Goal: Check status: Check status

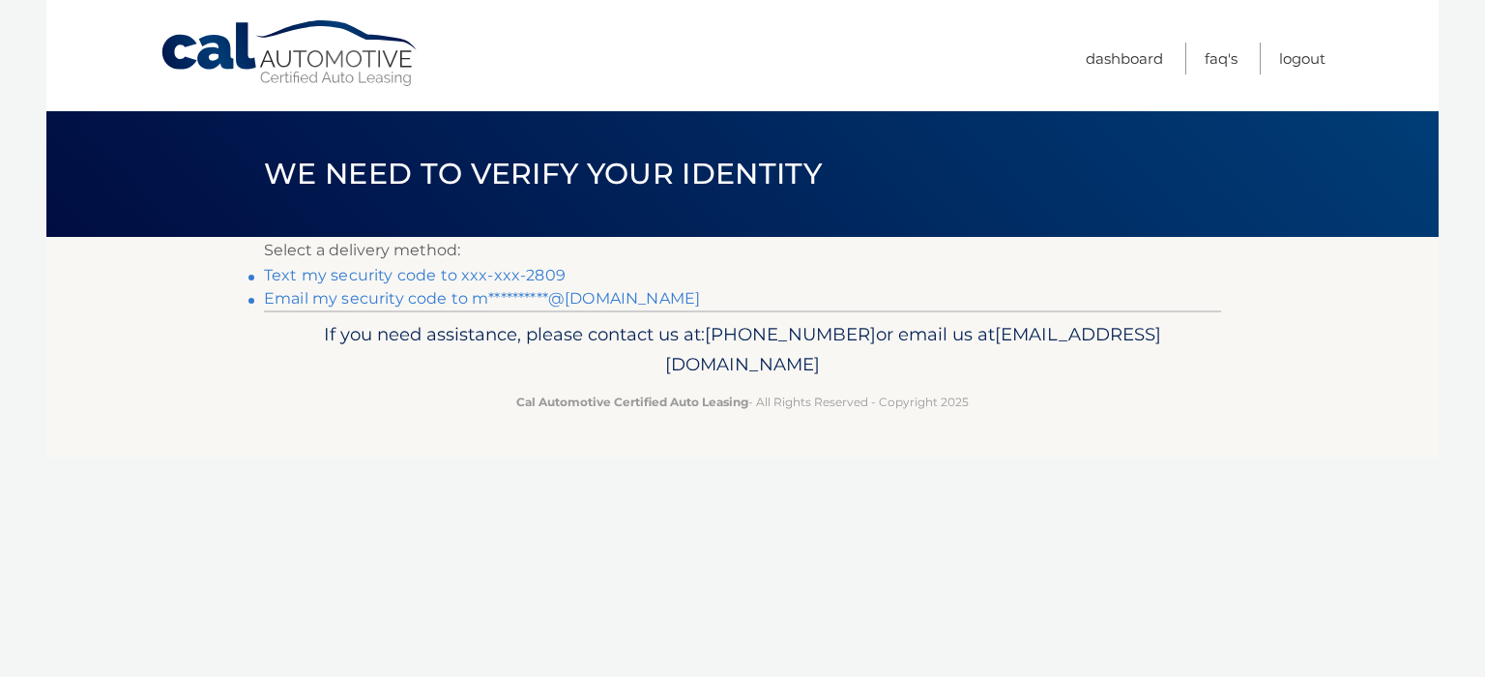
click at [411, 300] on link "**********" at bounding box center [482, 298] width 436 height 18
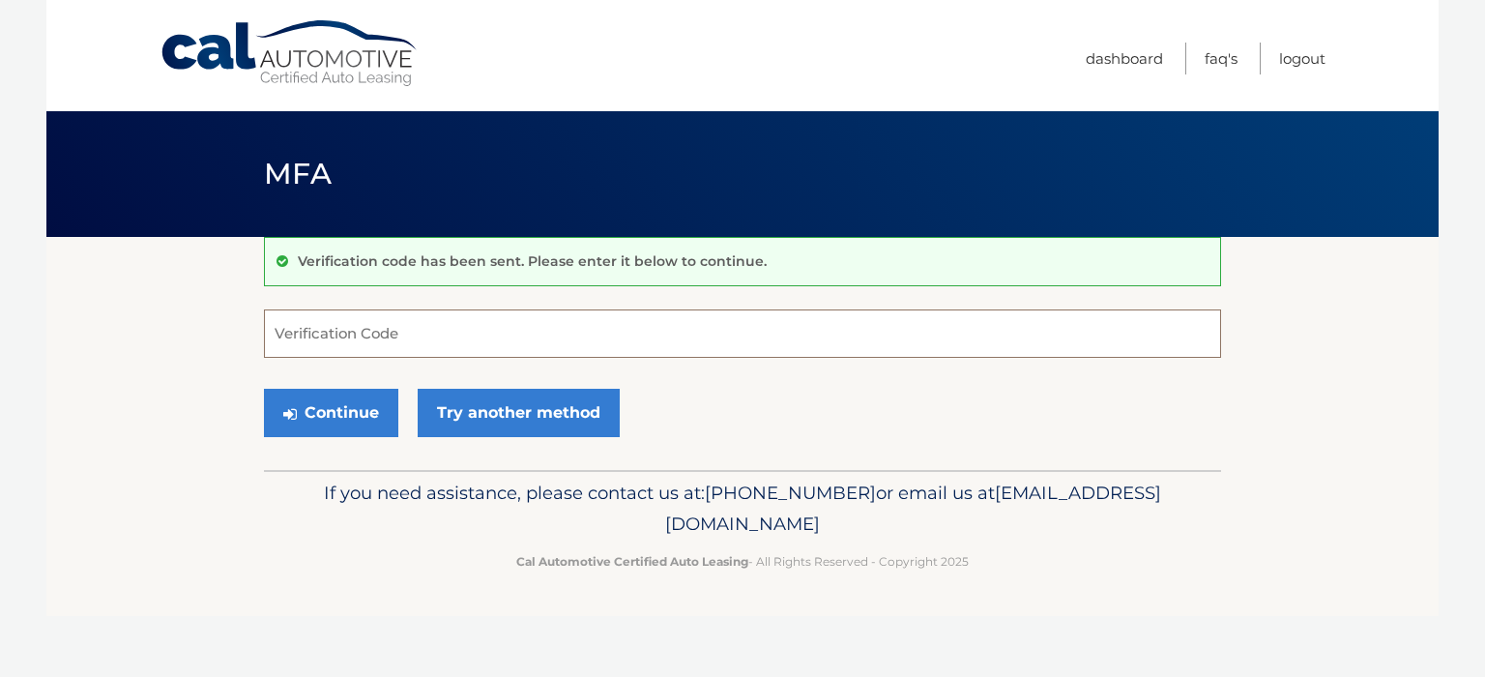
click at [286, 331] on input "Verification Code" at bounding box center [742, 333] width 957 height 48
type input "045844"
click at [334, 408] on button "Continue" at bounding box center [331, 413] width 134 height 48
click at [340, 408] on button "Continue" at bounding box center [331, 413] width 134 height 48
click at [264, 389] on button "Continue" at bounding box center [331, 413] width 134 height 48
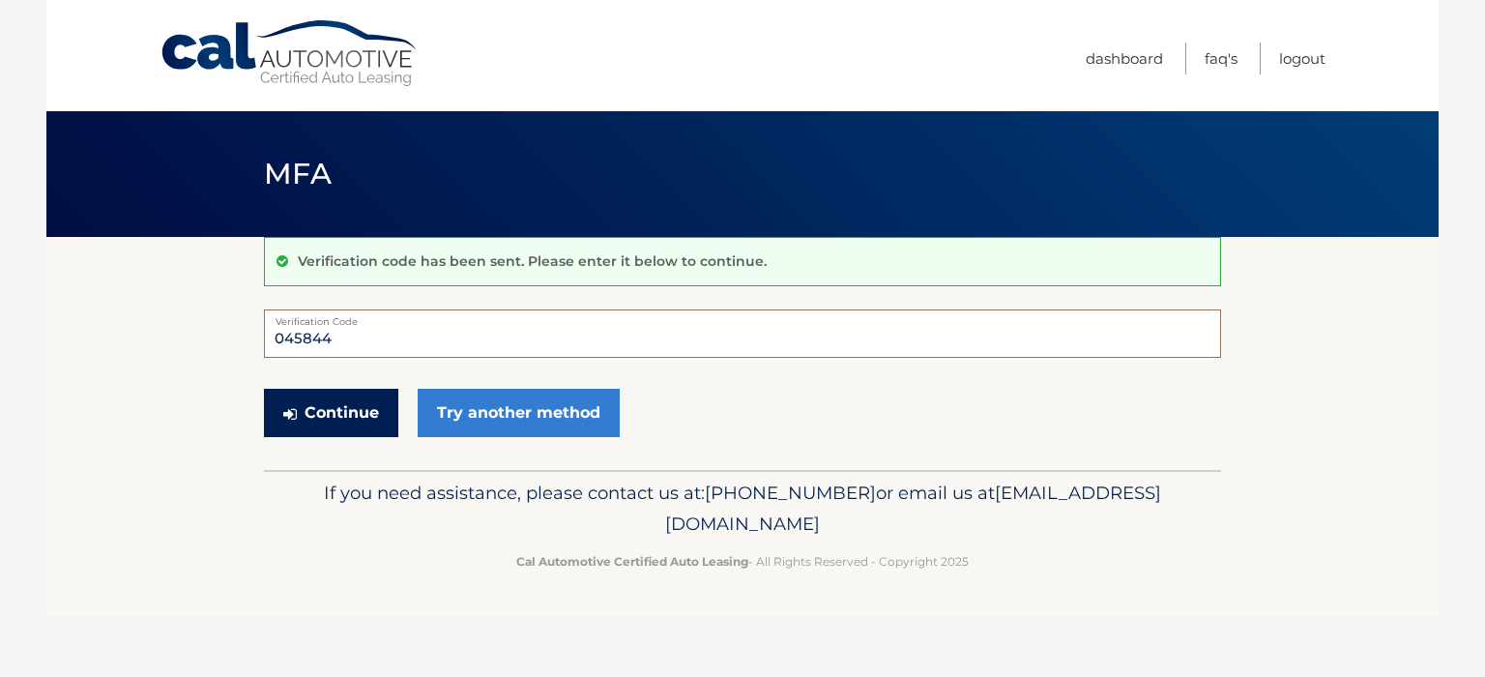
click at [376, 325] on input "045844" at bounding box center [742, 333] width 957 height 48
click at [327, 402] on button "Continue" at bounding box center [331, 413] width 134 height 48
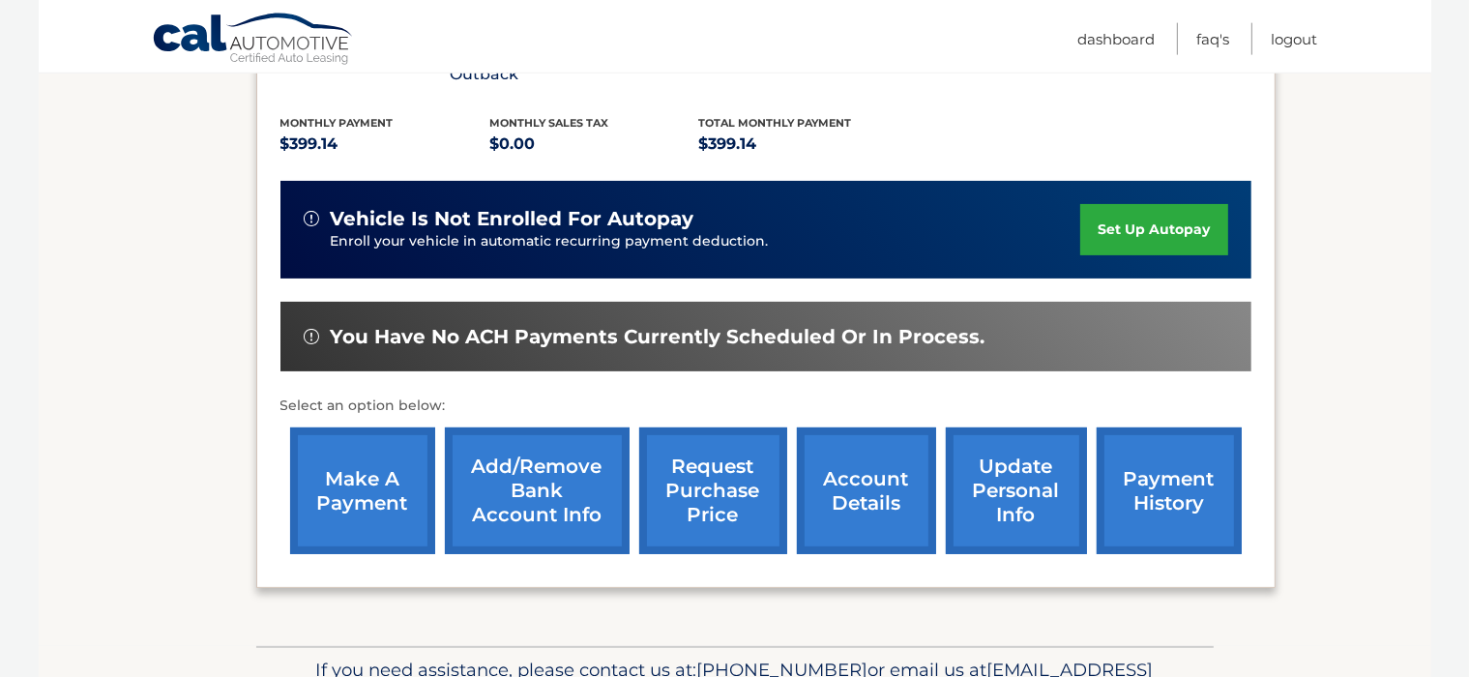
scroll to position [408, 0]
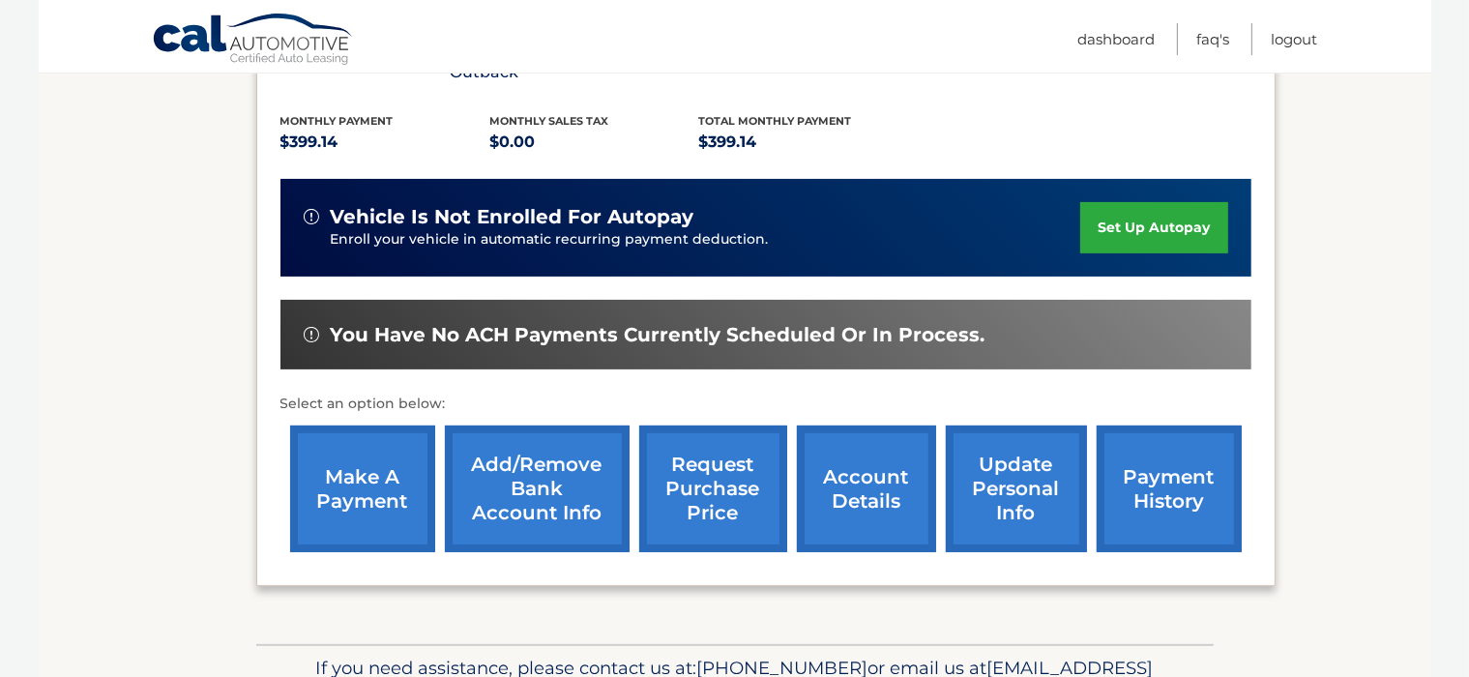
click at [1128, 457] on link "payment history" at bounding box center [1168, 488] width 145 height 127
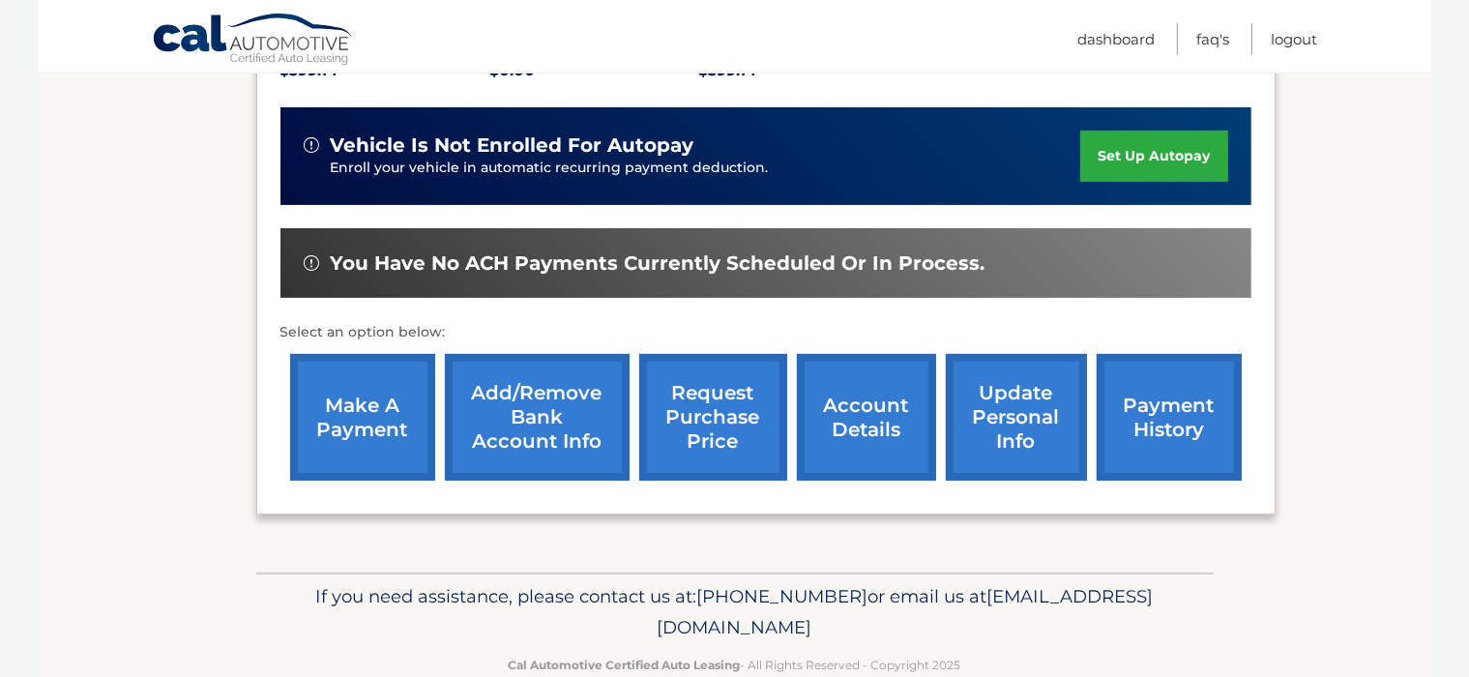
scroll to position [493, 0]
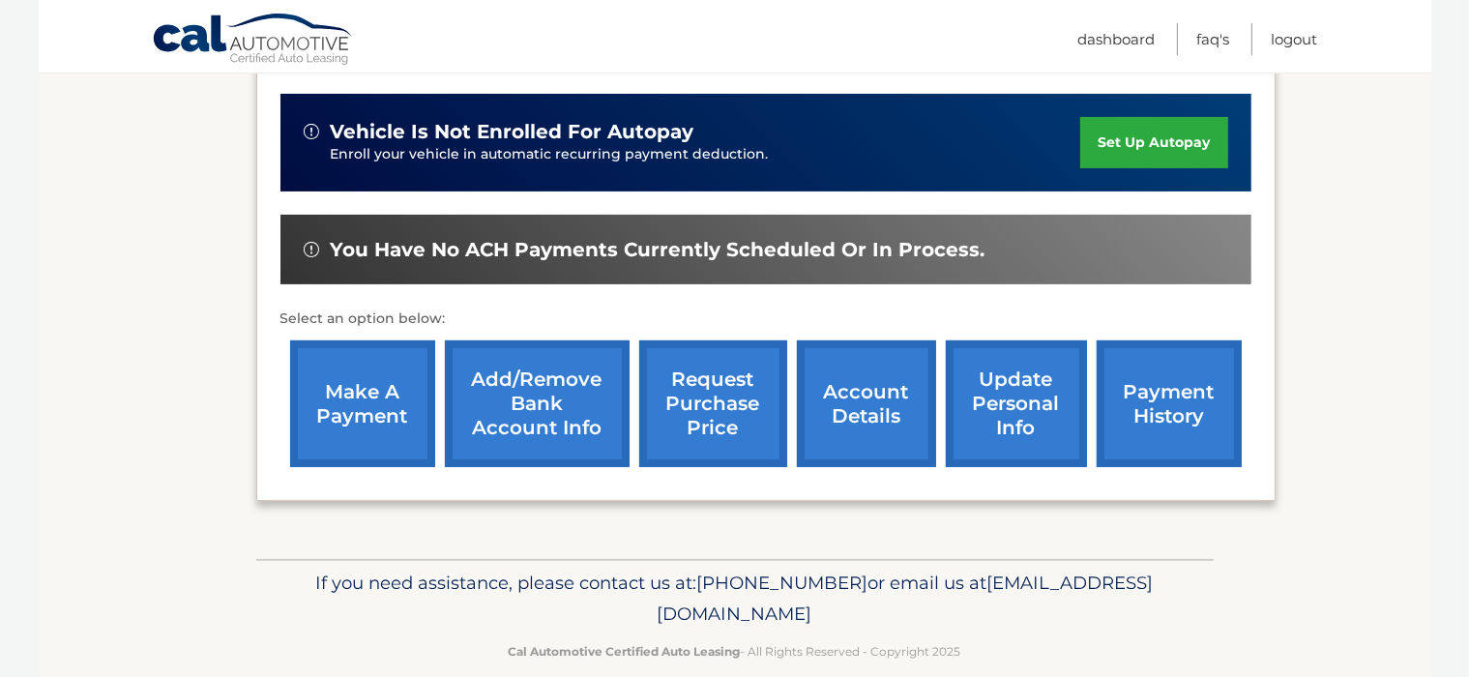
click at [891, 369] on link "account details" at bounding box center [866, 403] width 139 height 127
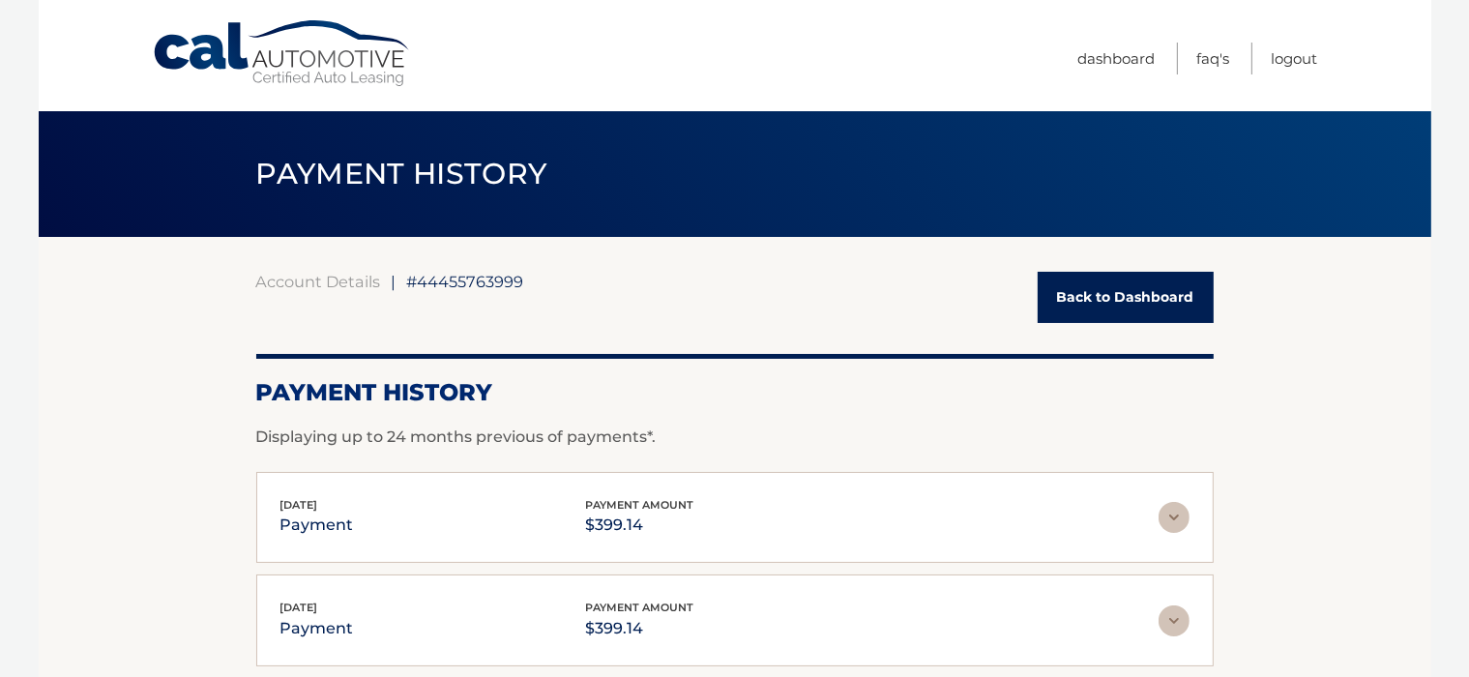
click at [1256, 488] on section "Account Details | #44455763999 Back to Dashboard Payment History Displaying up …" at bounding box center [735, 680] width 1392 height 887
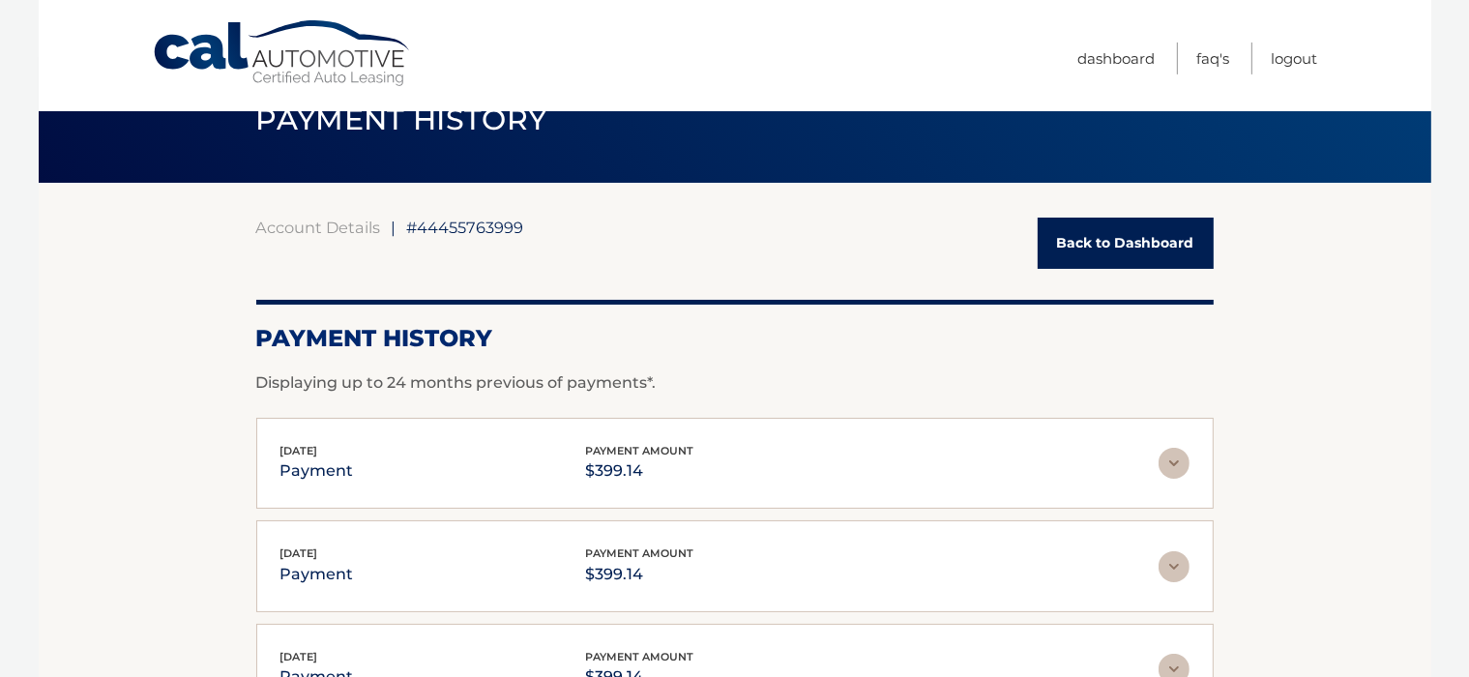
scroll to position [102, 0]
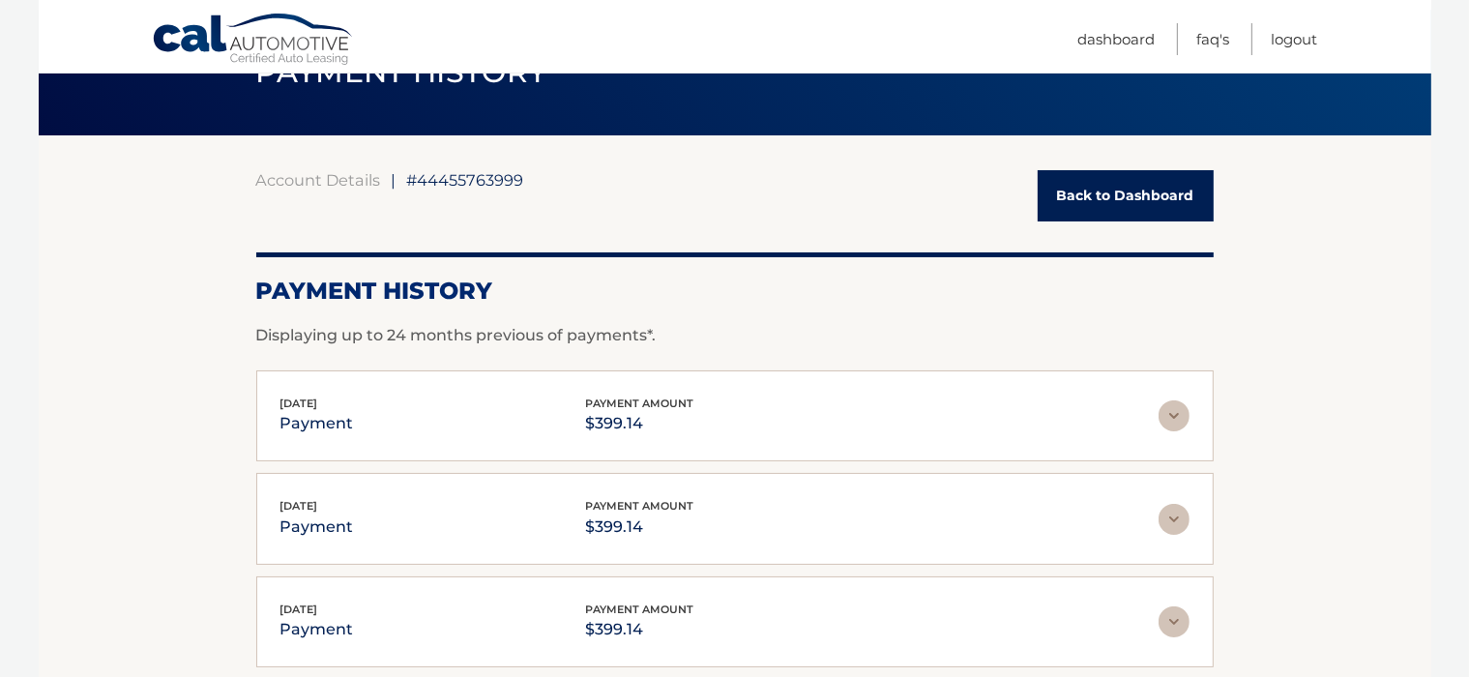
click at [1327, 371] on section "Account Details | #44455763999 Back to Dashboard Payment History Displaying up …" at bounding box center [735, 578] width 1392 height 887
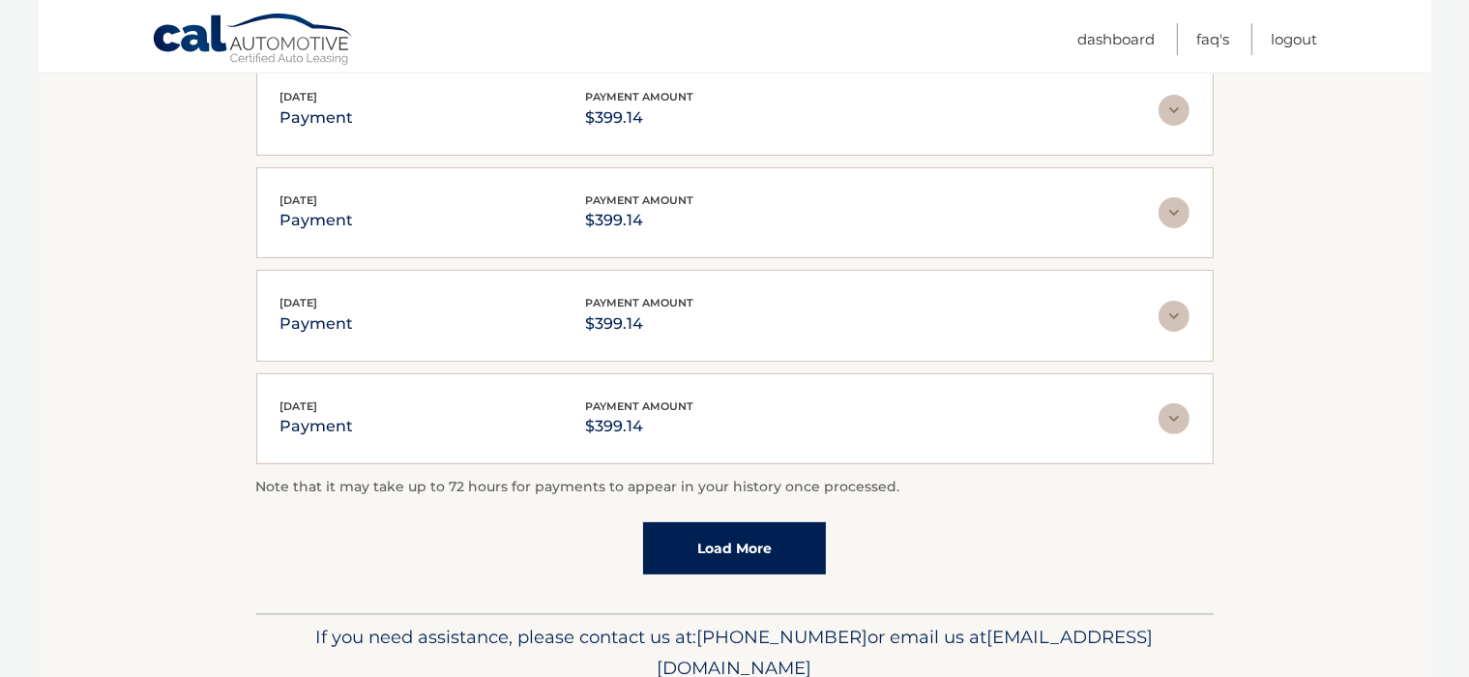
scroll to position [588, 0]
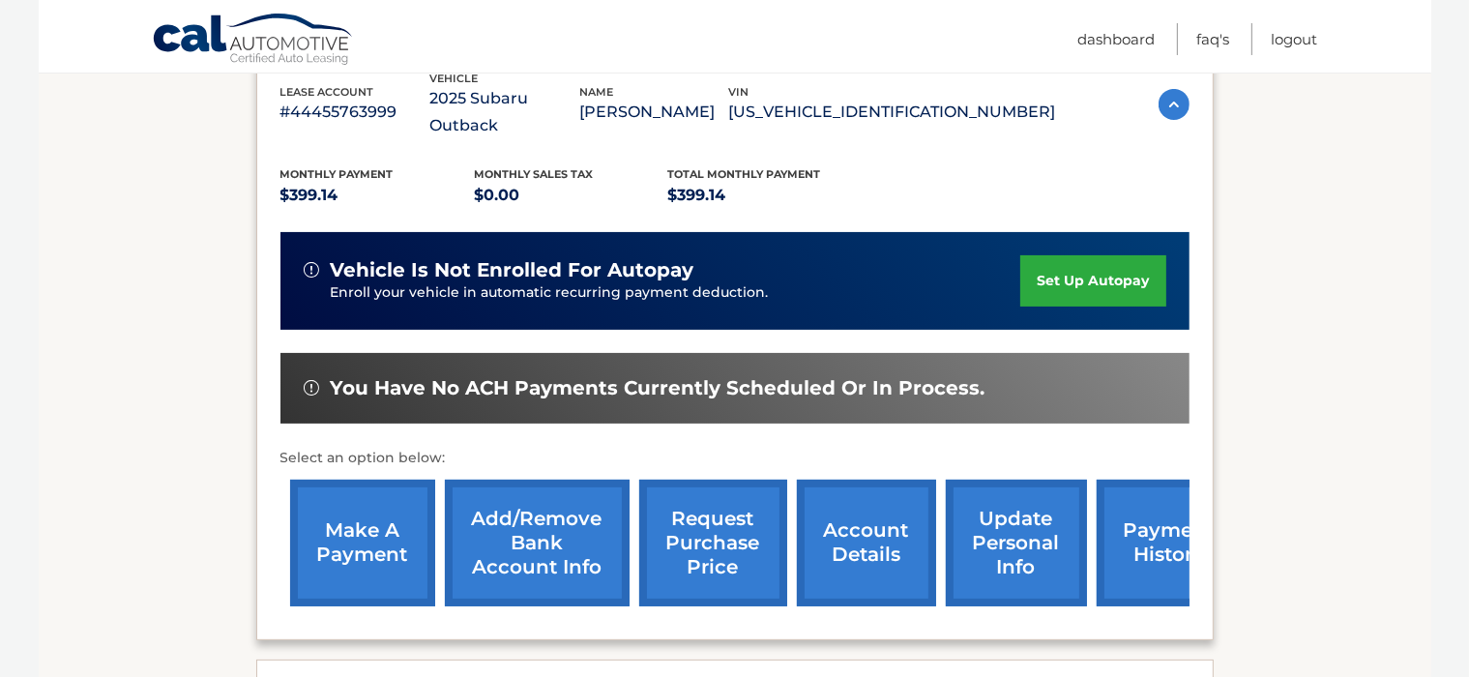
scroll to position [408, 0]
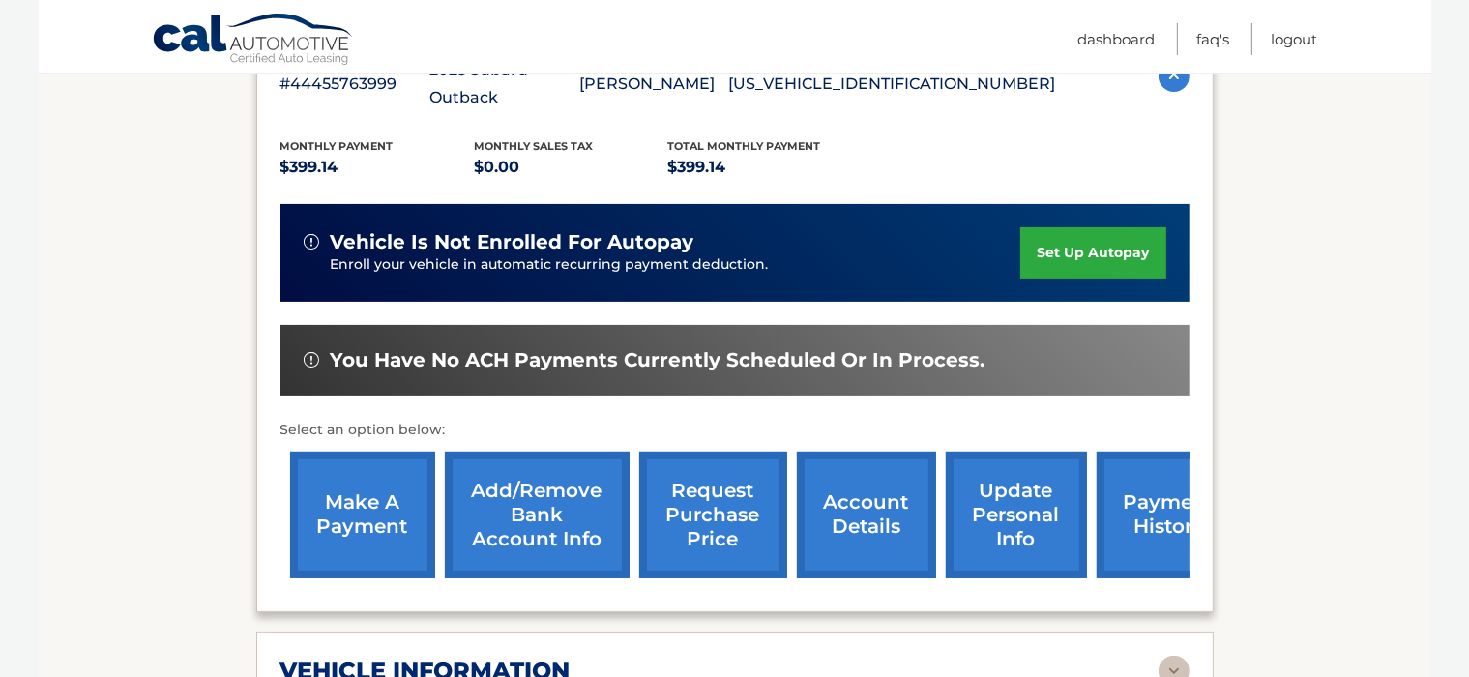
click at [1149, 480] on link "payment history" at bounding box center [1168, 514] width 145 height 127
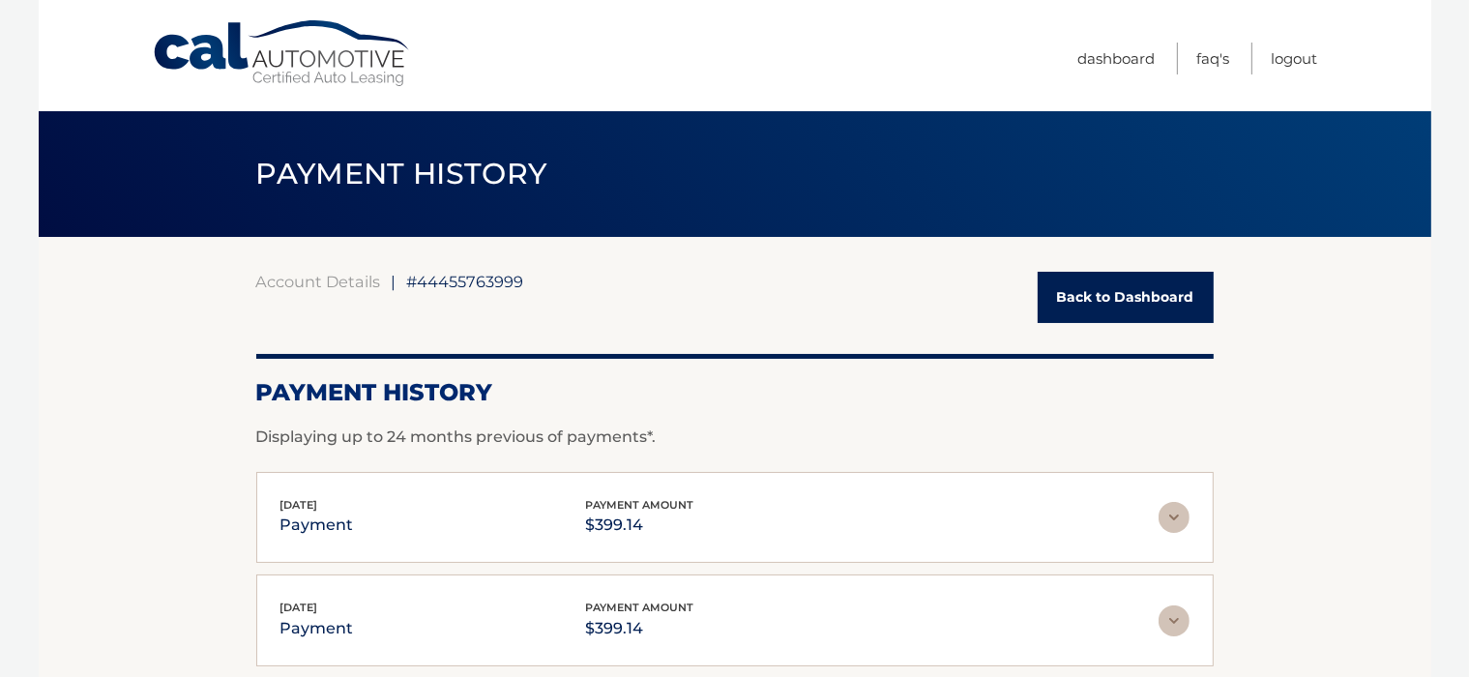
click at [1255, 334] on section "Account Details | #44455763999 Back to Dashboard Payment History Displaying up …" at bounding box center [735, 680] width 1392 height 887
